Goal: Task Accomplishment & Management: Manage account settings

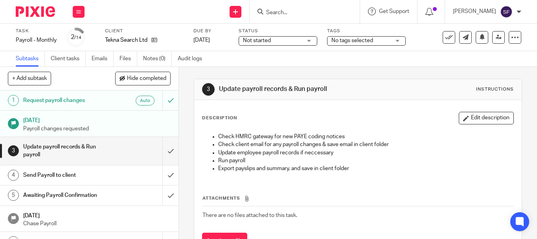
click at [302, 12] on input "Search" at bounding box center [300, 12] width 71 height 7
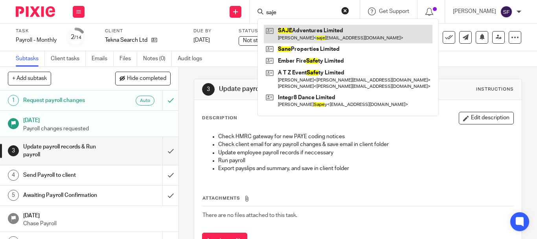
type input "saje"
click at [308, 32] on link at bounding box center [348, 34] width 169 height 18
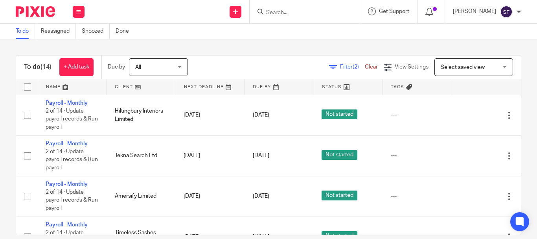
click at [305, 13] on input "Search" at bounding box center [300, 12] width 71 height 7
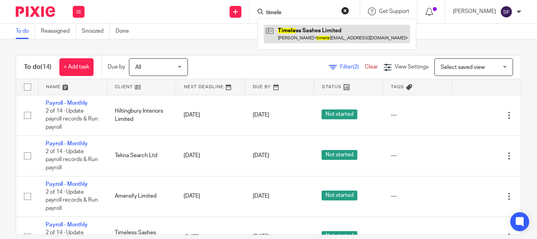
type input "timele"
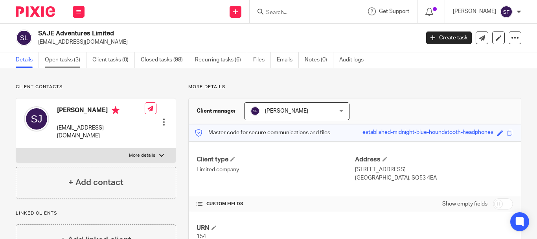
click at [59, 62] on link "Open tasks (3)" at bounding box center [66, 59] width 42 height 15
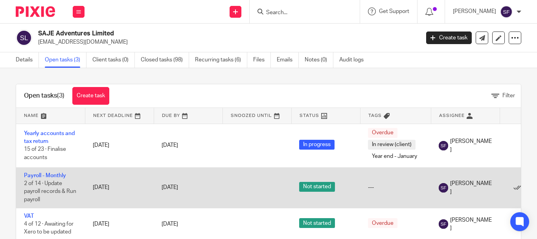
scroll to position [23, 0]
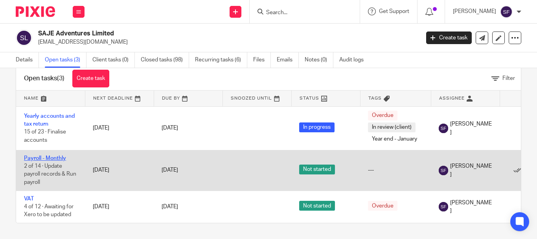
click at [52, 155] on link "Payroll - Monthly" at bounding box center [45, 158] width 42 height 6
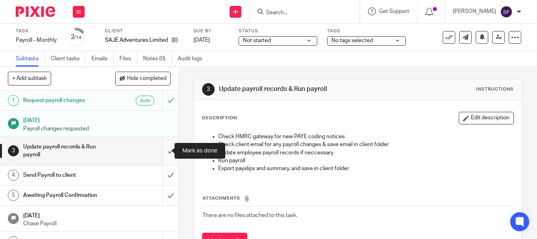
click at [164, 152] on input "submit" at bounding box center [89, 151] width 178 height 28
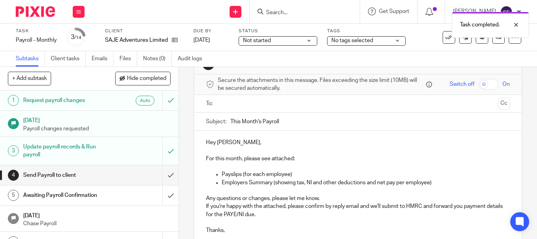
scroll to position [39, 0]
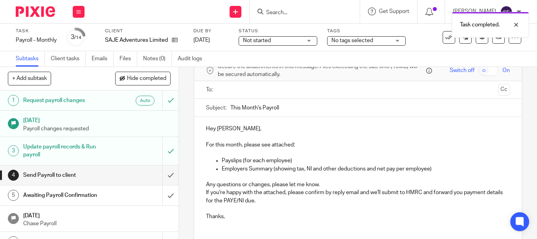
click at [447, 173] on p at bounding box center [366, 177] width 288 height 8
click at [446, 169] on p "Employers Summary (showing tax, NI and other deductions and net pay per employe…" at bounding box center [366, 169] width 288 height 8
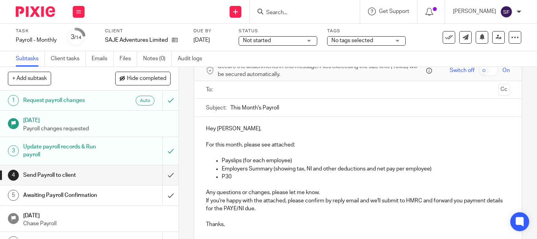
scroll to position [79, 0]
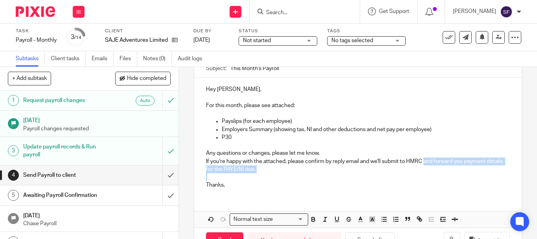
drag, startPoint x: 423, startPoint y: 160, endPoint x: 471, endPoint y: 175, distance: 49.7
click at [471, 175] on div "Hey Steve, For this month, please see attached: Payslips (for each employee) Em…" at bounding box center [357, 135] width 327 height 117
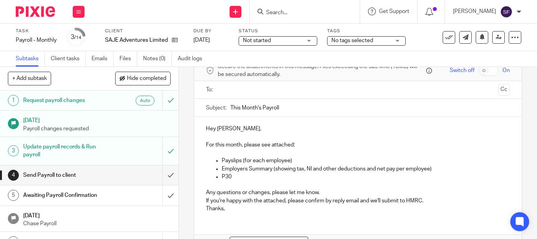
scroll to position [89, 0]
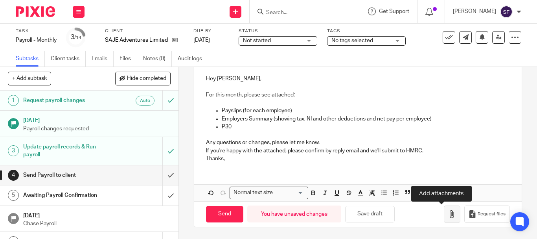
click at [444, 215] on button "button" at bounding box center [452, 214] width 17 height 18
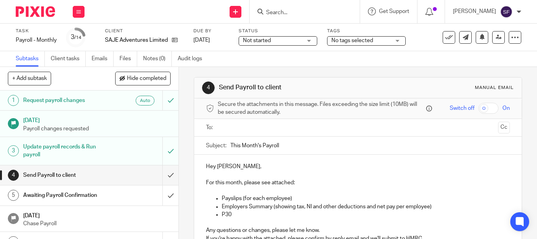
scroll to position [0, 0]
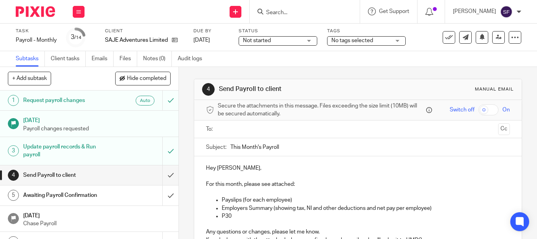
click at [230, 132] on input "text" at bounding box center [357, 129] width 274 height 9
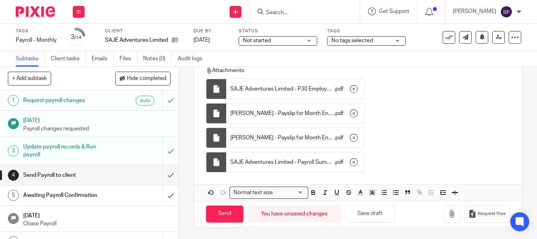
scroll to position [209, 0]
click at [218, 218] on input "Send" at bounding box center [224, 213] width 37 height 17
type input "Sent"
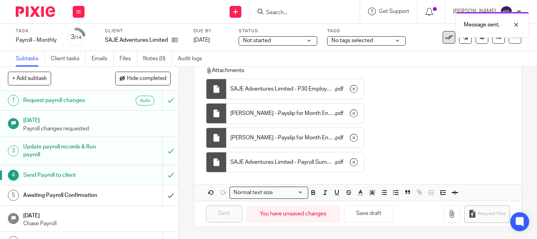
click at [445, 40] on icon at bounding box center [449, 37] width 8 height 8
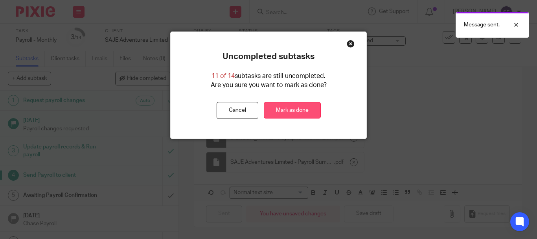
click at [310, 108] on link "Mark as done" at bounding box center [292, 110] width 57 height 17
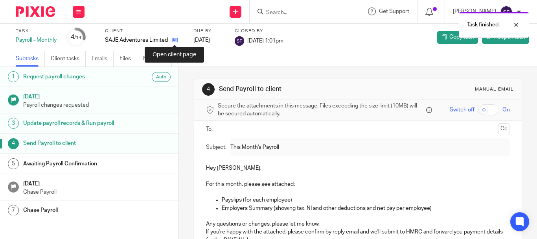
click at [176, 37] on icon at bounding box center [175, 40] width 6 height 6
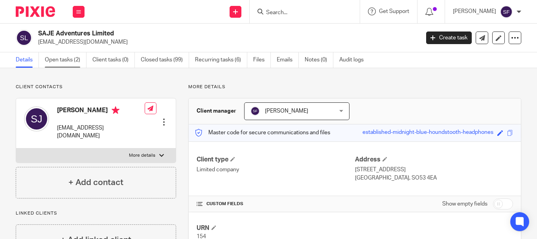
click at [75, 59] on link "Open tasks (2)" at bounding box center [66, 59] width 42 height 15
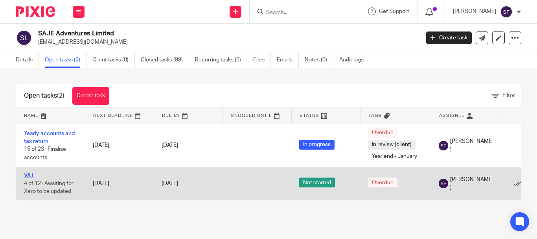
click at [28, 174] on link "VAT" at bounding box center [29, 176] width 10 height 6
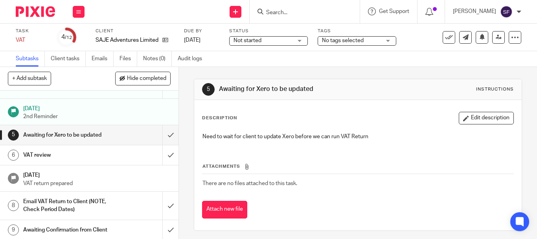
scroll to position [79, 0]
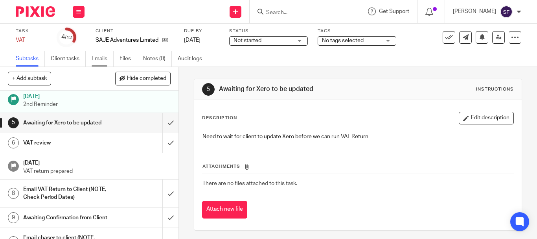
click at [103, 62] on link "Emails" at bounding box center [103, 58] width 22 height 15
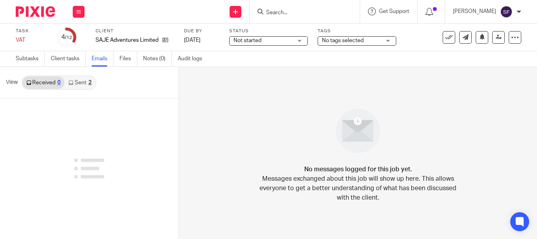
click at [87, 81] on link "Sent 2" at bounding box center [79, 82] width 31 height 13
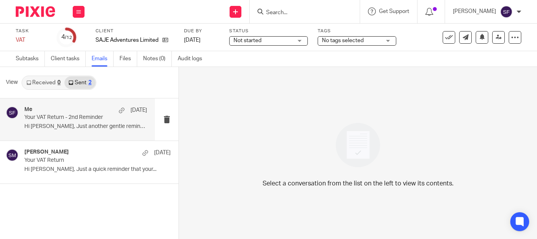
click at [81, 123] on p "Hi Steve, Just another gentle reminder that..." at bounding box center [85, 126] width 123 height 7
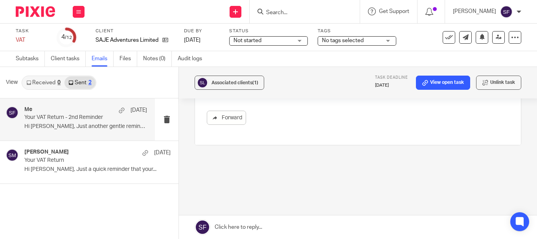
scroll to position [168, 0]
click at [19, 55] on link "Subtasks" at bounding box center [30, 58] width 29 height 15
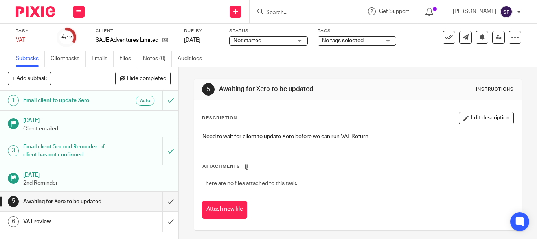
scroll to position [39, 0]
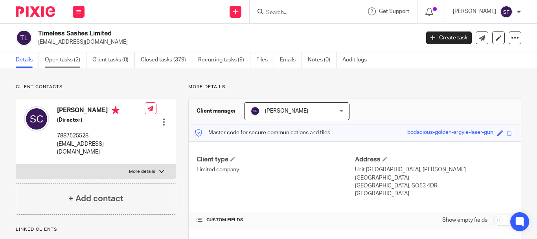
click at [57, 60] on link "Open tasks (2)" at bounding box center [66, 59] width 42 height 15
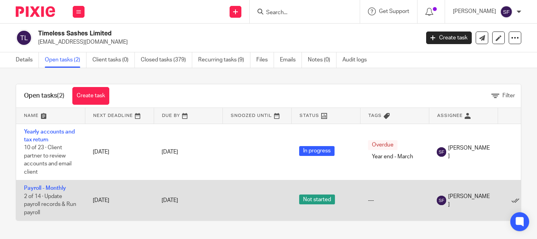
scroll to position [0, 57]
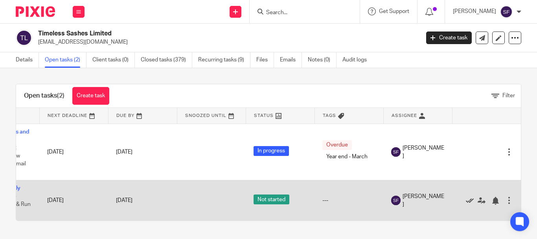
click at [466, 198] on icon at bounding box center [470, 200] width 8 height 8
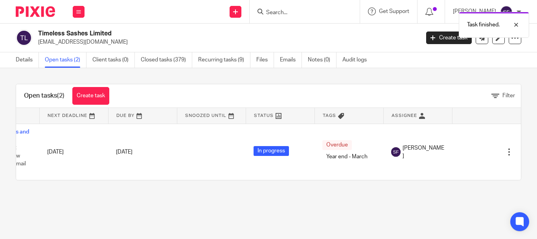
scroll to position [0, 0]
click at [20, 58] on link "Details" at bounding box center [27, 59] width 23 height 15
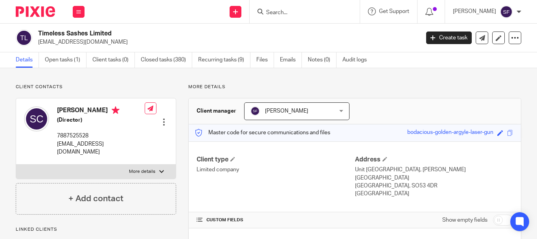
click at [196, 66] on ul "Details Open tasks (1) Client tasks (0) Closed tasks (380) Recurring tasks (9) …" at bounding box center [197, 59] width 363 height 15
click at [212, 62] on link "Recurring tasks (9)" at bounding box center [224, 59] width 52 height 15
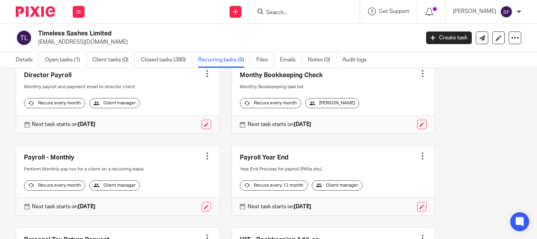
scroll to position [157, 0]
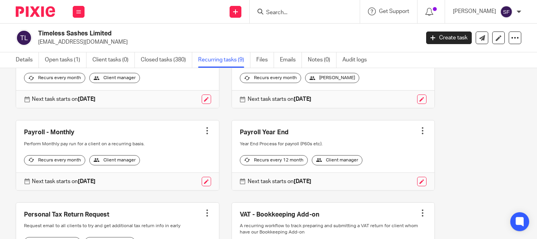
click at [203, 134] on div at bounding box center [207, 131] width 8 height 8
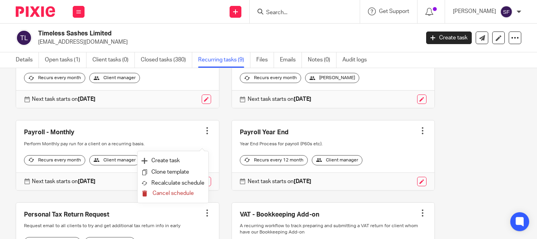
click at [170, 195] on span "Cancel schedule" at bounding box center [172, 193] width 41 height 6
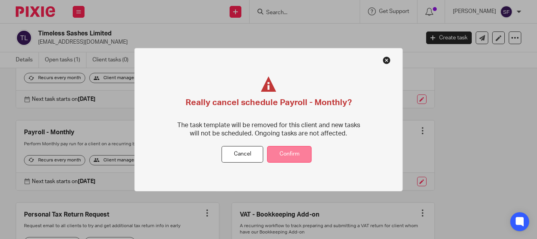
click at [291, 156] on button "Confirm" at bounding box center [289, 154] width 44 height 17
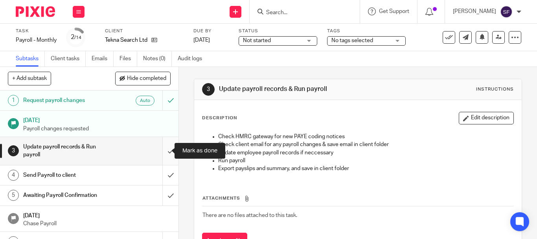
click at [164, 156] on input "submit" at bounding box center [89, 151] width 178 height 28
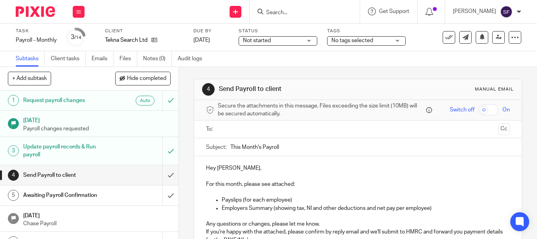
click at [239, 128] on input "text" at bounding box center [357, 129] width 274 height 9
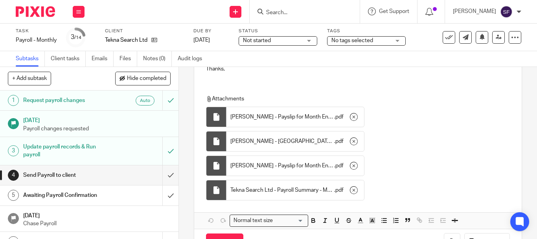
scroll to position [217, 0]
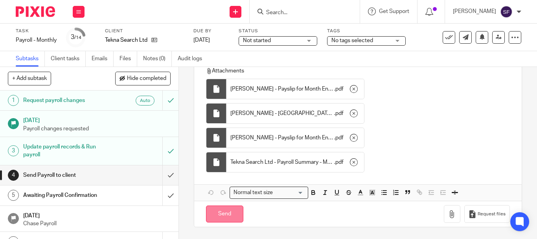
click at [226, 209] on input "Send" at bounding box center [224, 213] width 37 height 17
type input "Sent"
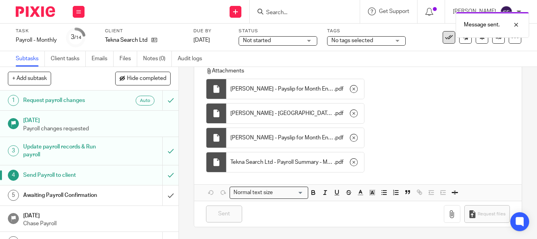
click at [445, 40] on icon at bounding box center [449, 37] width 8 height 8
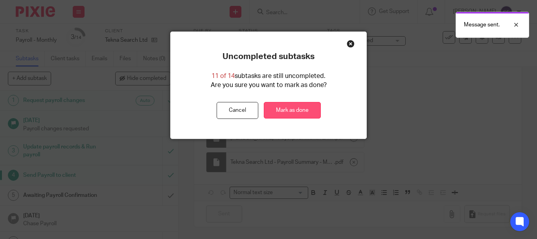
click at [299, 112] on link "Mark as done" at bounding box center [292, 110] width 57 height 17
